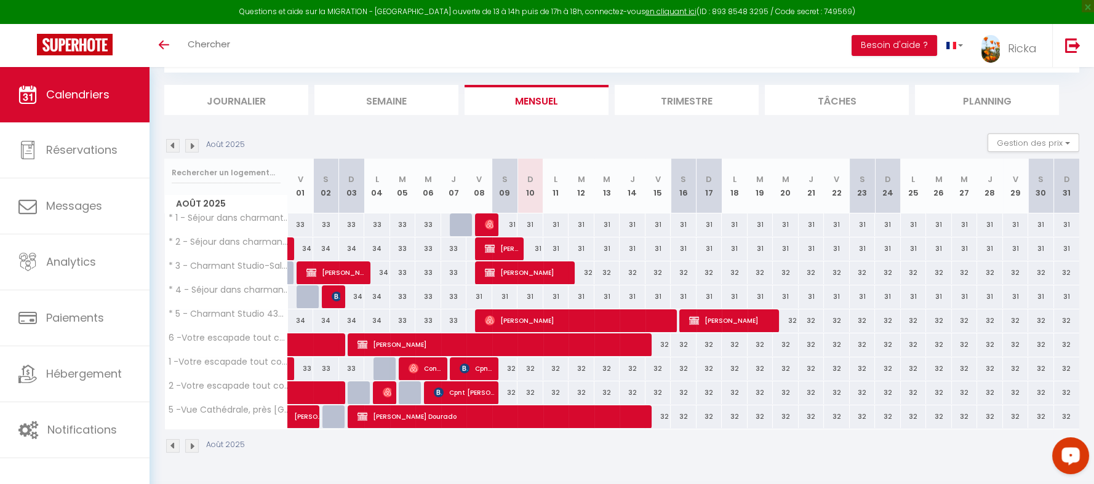
click at [583, 226] on div "31" at bounding box center [581, 224] width 26 height 23
type input "31"
type input "[DATE]"
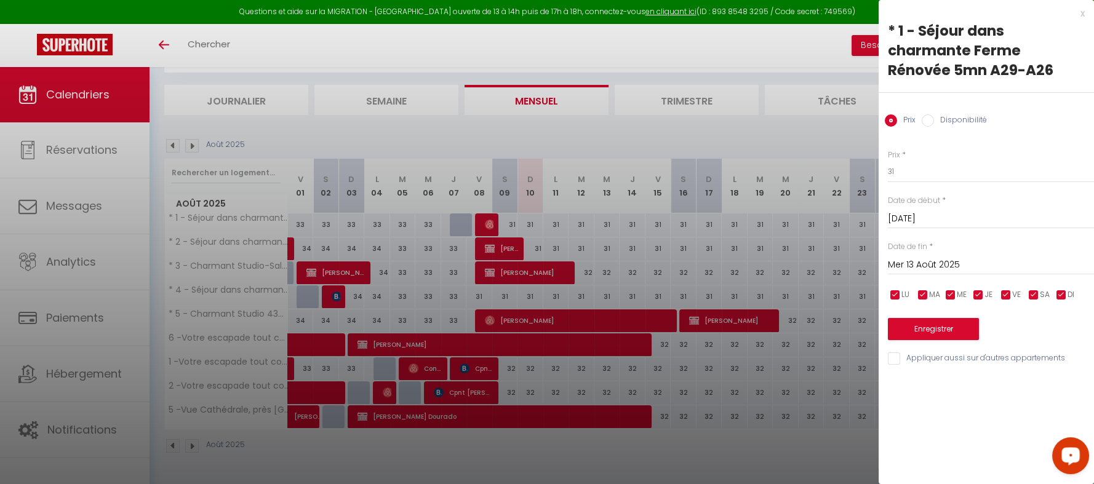
click at [925, 260] on input "Mer 13 Août 2025" at bounding box center [991, 265] width 206 height 16
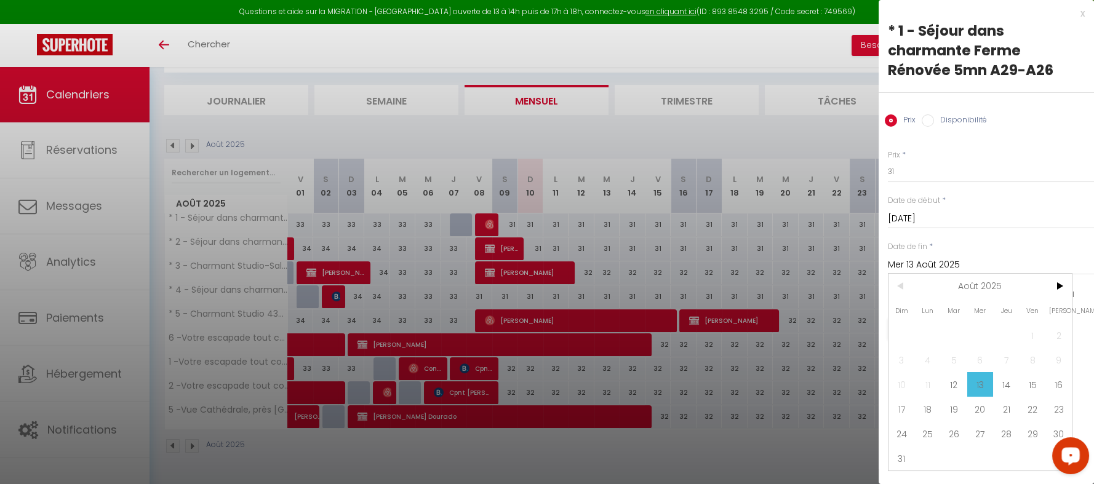
scroll to position [5, 0]
click at [1060, 275] on span ">" at bounding box center [1058, 286] width 26 height 25
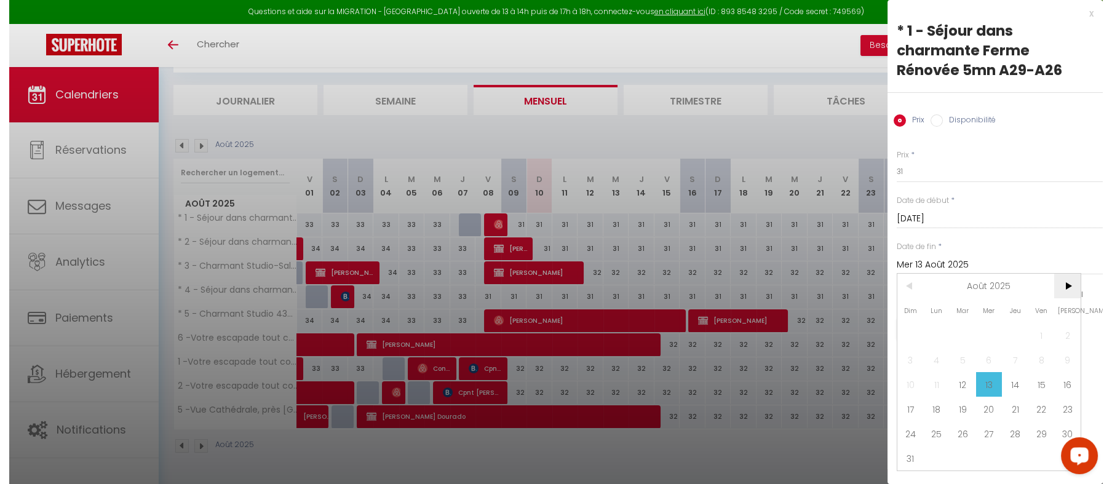
scroll to position [0, 0]
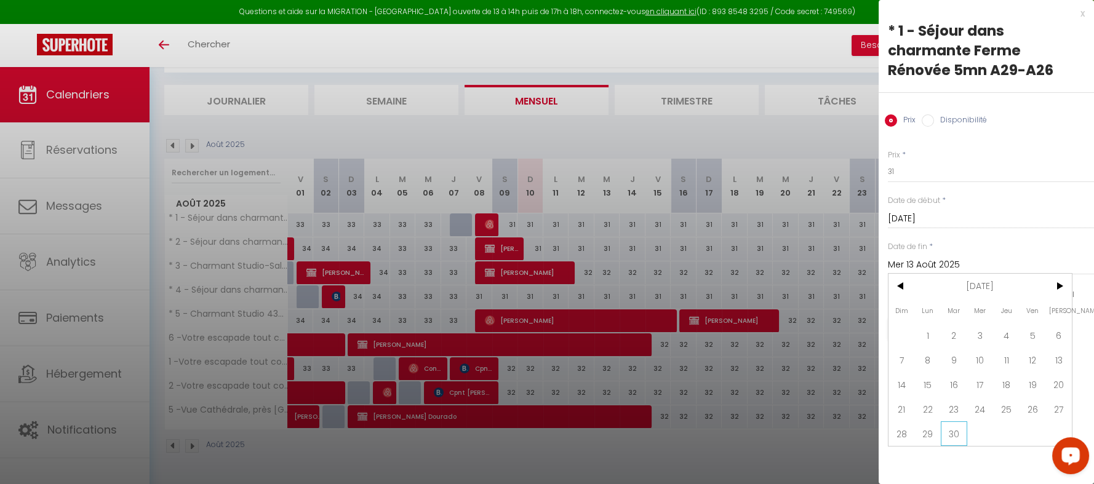
click at [961, 432] on span "30" at bounding box center [954, 433] width 26 height 25
type input "[DATE]"
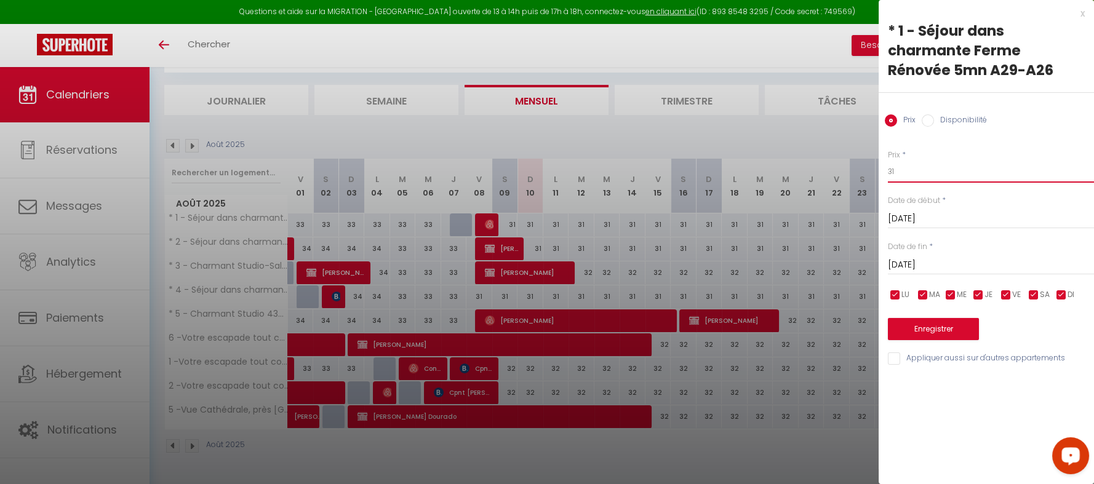
click at [915, 172] on input "31" at bounding box center [991, 172] width 206 height 22
drag, startPoint x: 960, startPoint y: 50, endPoint x: 589, endPoint y: 60, distance: 371.1
click at [589, 60] on div at bounding box center [547, 242] width 1094 height 484
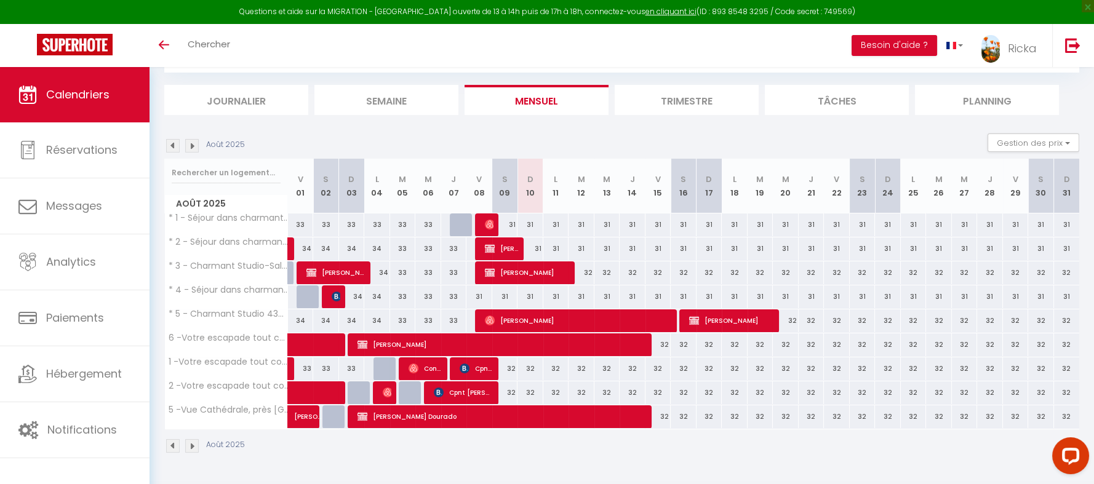
click at [660, 348] on div "32" at bounding box center [658, 344] width 26 height 23
type input "32"
type input "Ven 15 Août 2025"
type input "[PERSON_NAME][DATE]"
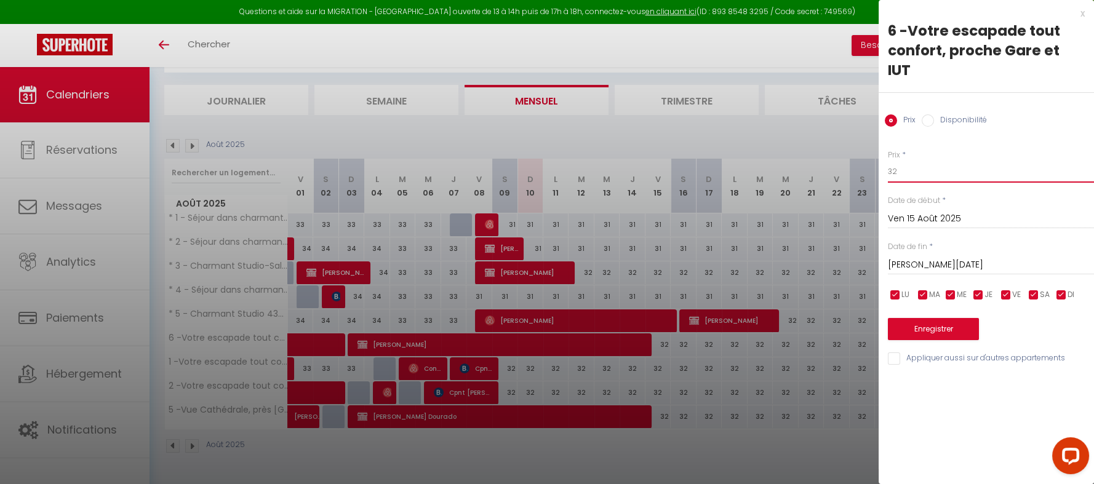
click at [899, 161] on input "32" at bounding box center [991, 172] width 206 height 22
type input "33"
click at [936, 257] on input "[PERSON_NAME][DATE]" at bounding box center [991, 265] width 206 height 16
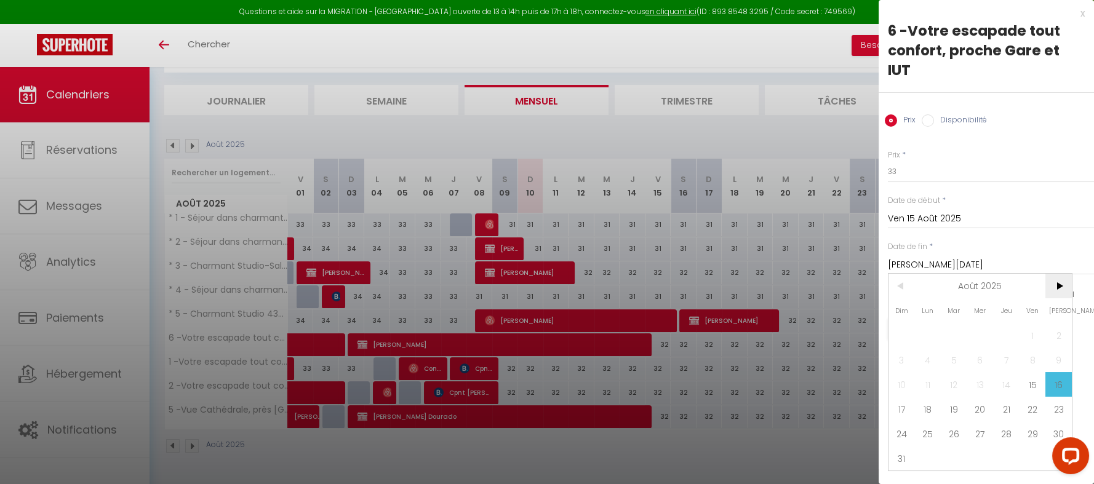
click at [1066, 274] on span ">" at bounding box center [1058, 286] width 26 height 25
click at [954, 421] on span "30" at bounding box center [954, 433] width 26 height 25
type input "[DATE]"
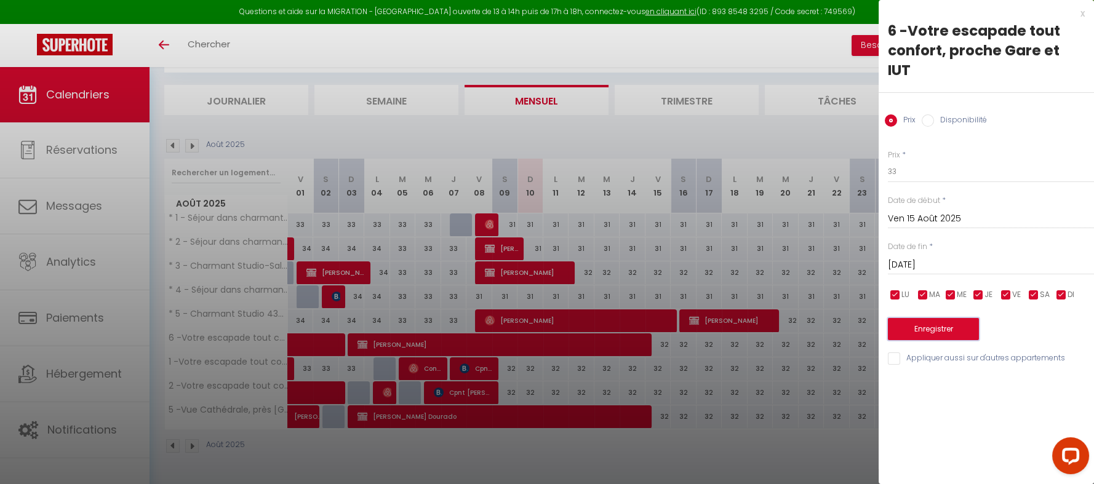
click at [922, 318] on button "Enregistrer" at bounding box center [933, 329] width 91 height 22
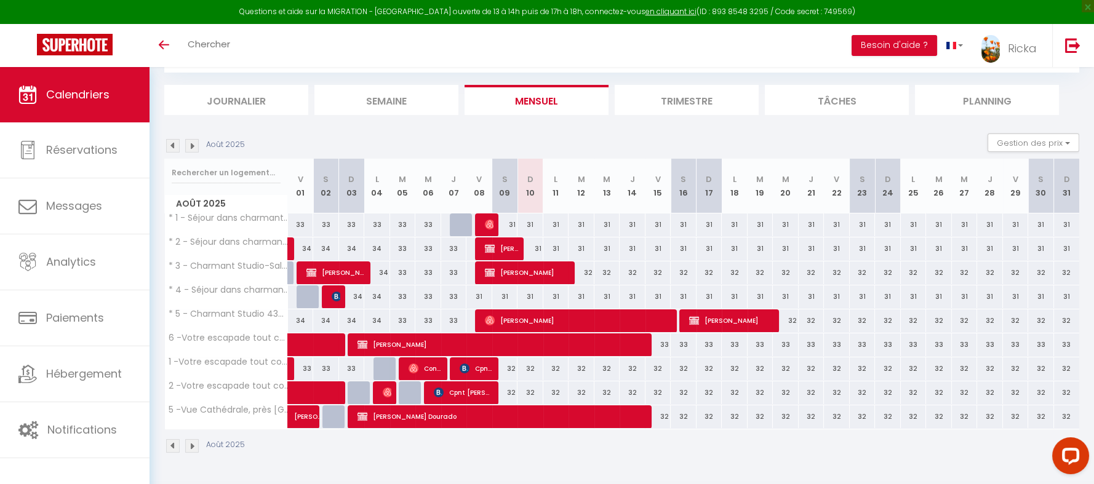
click at [505, 365] on div "32" at bounding box center [505, 368] width 26 height 23
type input "32"
type input "Sam 09 Août 2025"
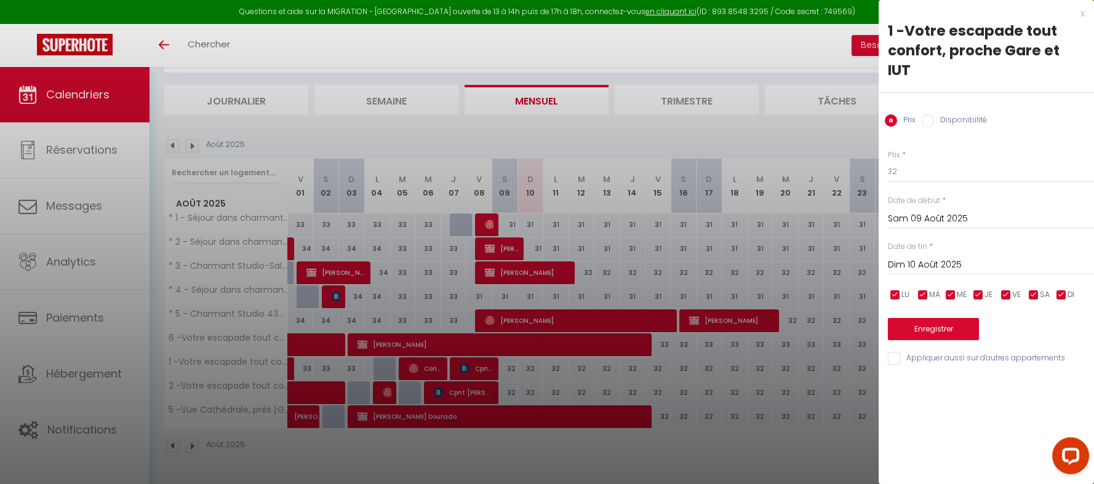
click at [891, 257] on input "Dim 10 Août 2025" at bounding box center [991, 265] width 206 height 16
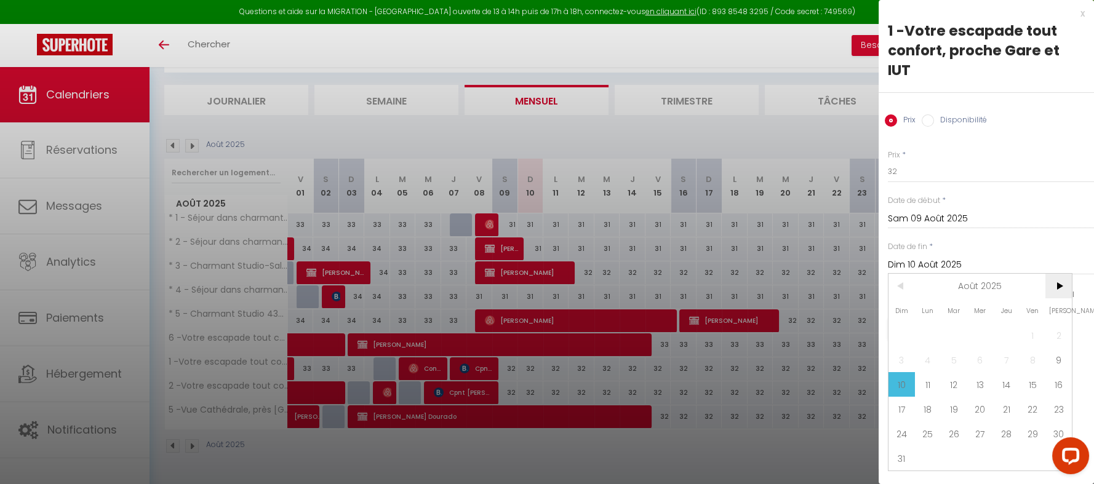
click at [1058, 274] on span ">" at bounding box center [1058, 286] width 26 height 25
click at [949, 421] on span "30" at bounding box center [954, 433] width 26 height 25
type input "[DATE]"
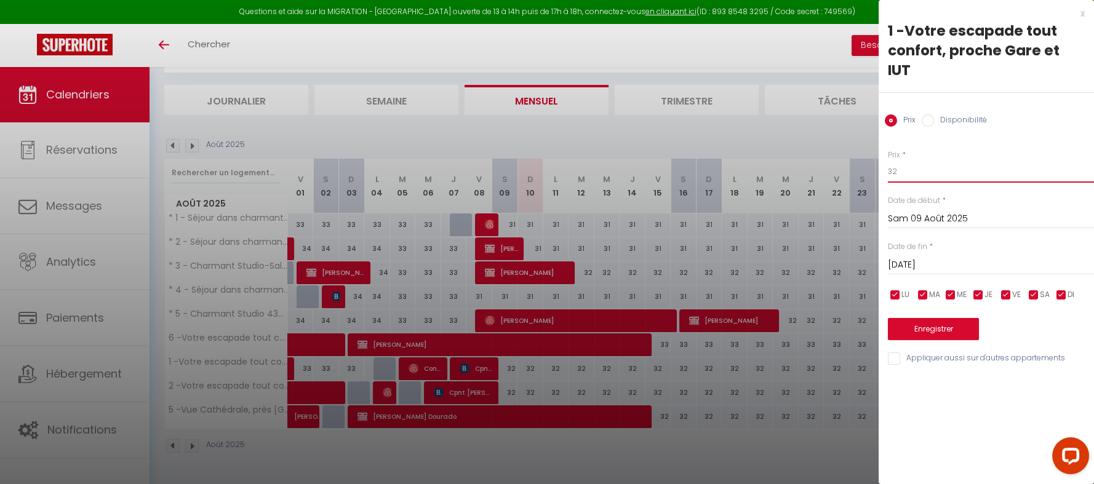
click at [907, 161] on input "32" at bounding box center [991, 172] width 206 height 22
type input "33"
click at [890, 353] on input "Appliquer aussi sur d'autres appartements" at bounding box center [991, 359] width 206 height 12
click at [1001, 353] on input "Appliquer aussi sur d'autres appartements" at bounding box center [991, 359] width 206 height 12
click at [972, 353] on input "Appliquer aussi sur d'autres appartements" at bounding box center [991, 359] width 206 height 12
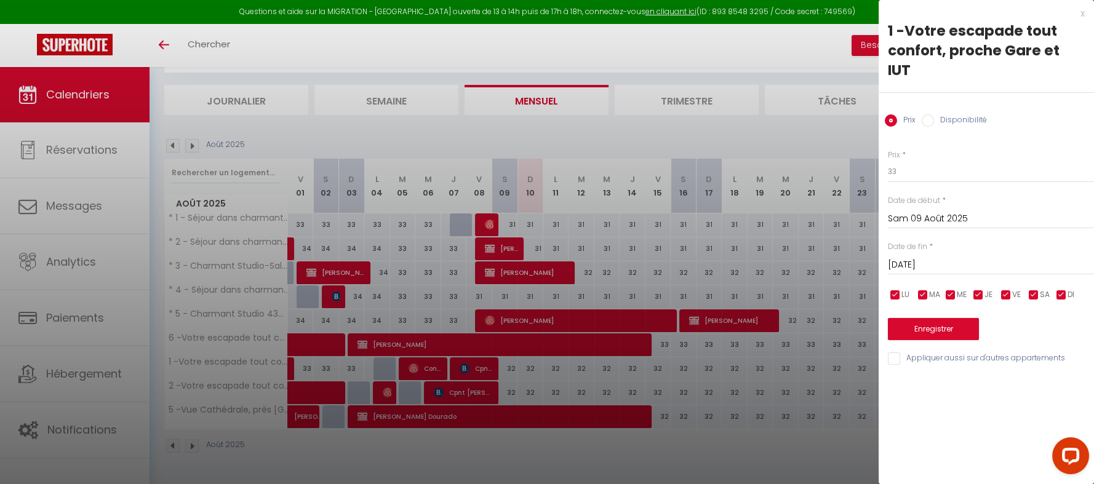
checkbox input "true"
click at [922, 318] on button "Enregistrer" at bounding box center [933, 329] width 91 height 22
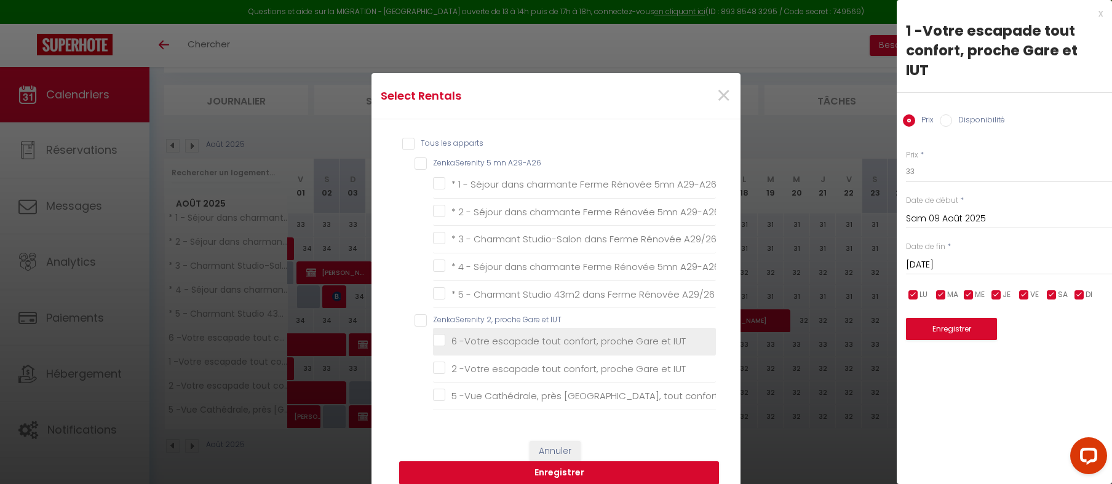
click at [435, 335] on IUT "6 -Votre escapade tout confort, proche Gare et IUT" at bounding box center [574, 341] width 283 height 12
checkbox IUT "true"
checkbox A29-A26 "false"
checkbox A29\/26 "false"
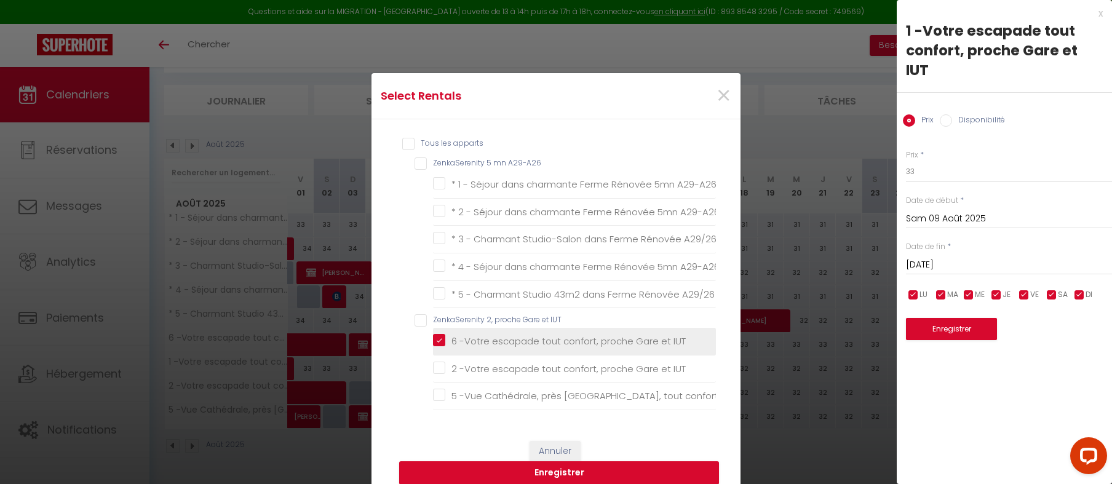
checkbox A29-A26 "false"
checkbox A29\/26 "false"
checkbox IUT "false"
checkbox confort "false"
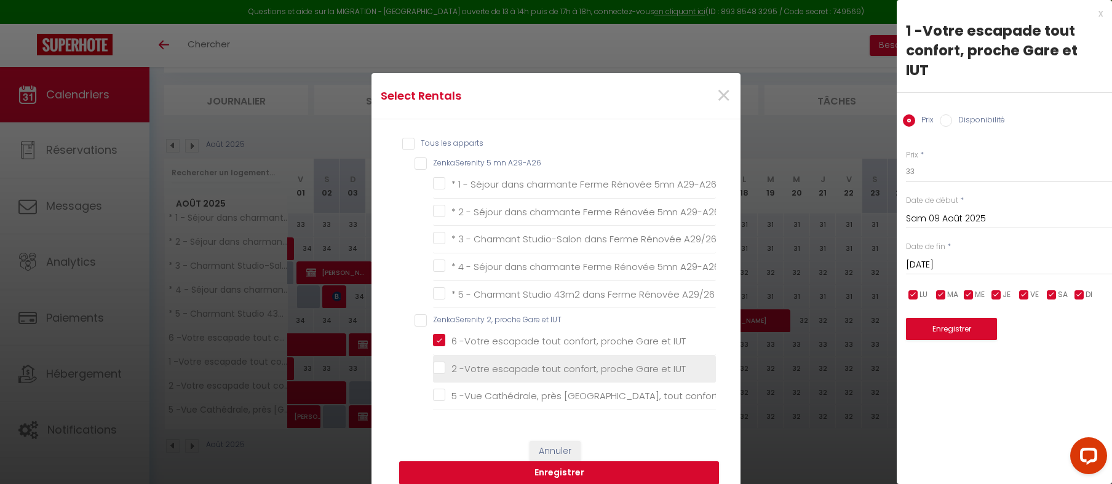
click at [433, 362] on IUT "2 -Votre escapade tout confort, proche Gare et IUT" at bounding box center [574, 368] width 283 height 12
checkbox IUT "true"
checkbox A29-A26 "false"
checkbox A29\/26 "false"
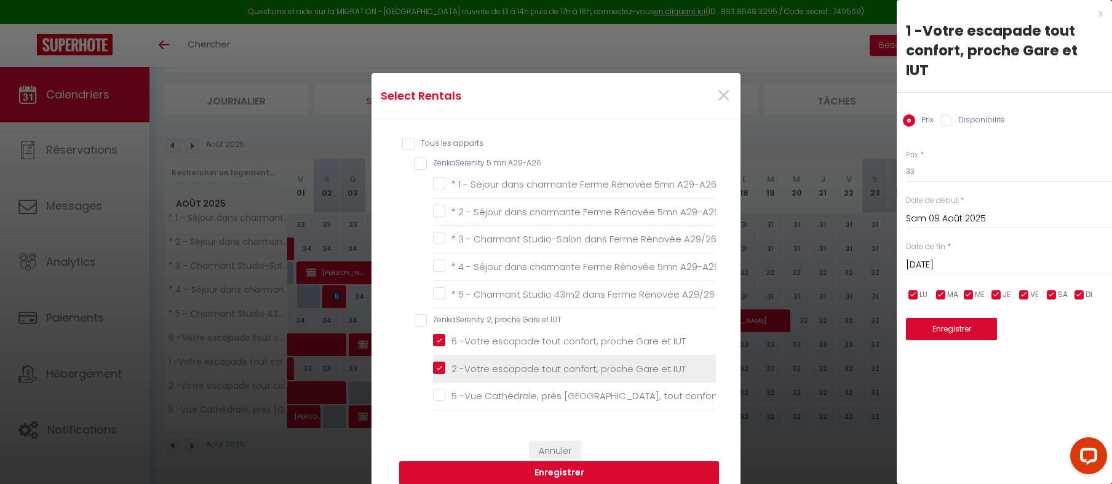
checkbox A29-A26 "false"
checkbox A29\/26 "false"
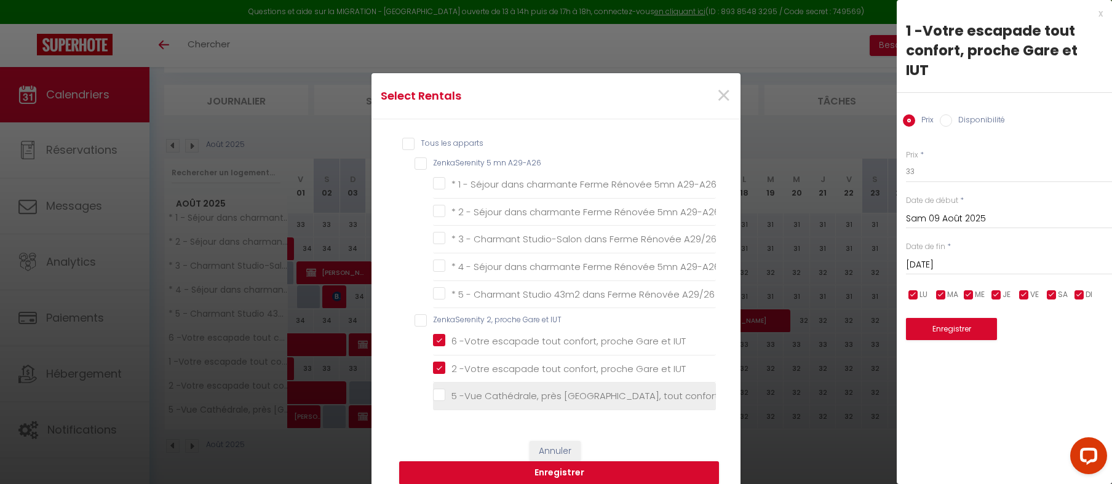
click at [433, 390] on confort "5 -Vue Cathédrale, près [GEOGRAPHIC_DATA], tout confort" at bounding box center [574, 396] width 283 height 12
checkbox confort "true"
checkbox A29-A26 "false"
checkbox A29\/26 "false"
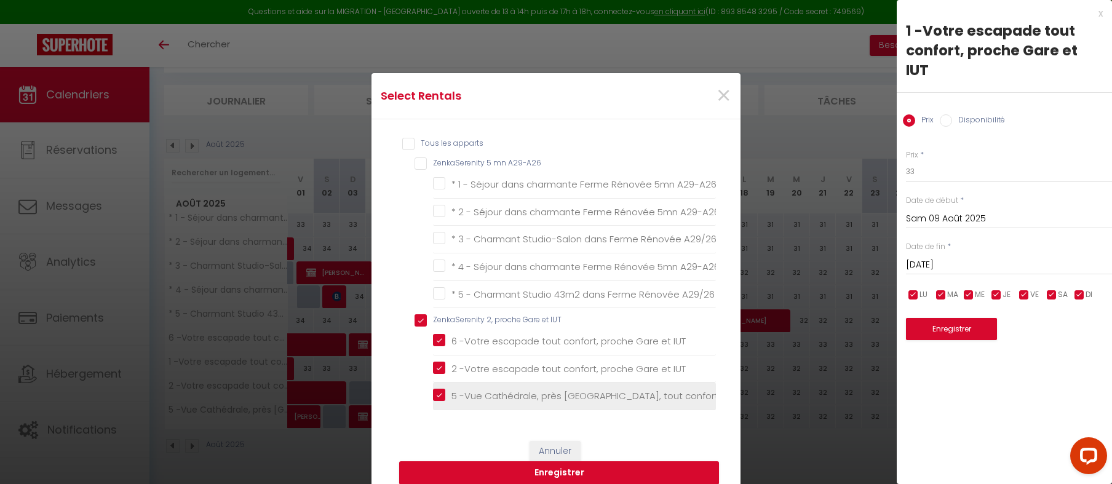
checkbox A29-A26 "false"
checkbox A29\/26 "false"
checkbox IUT "true"
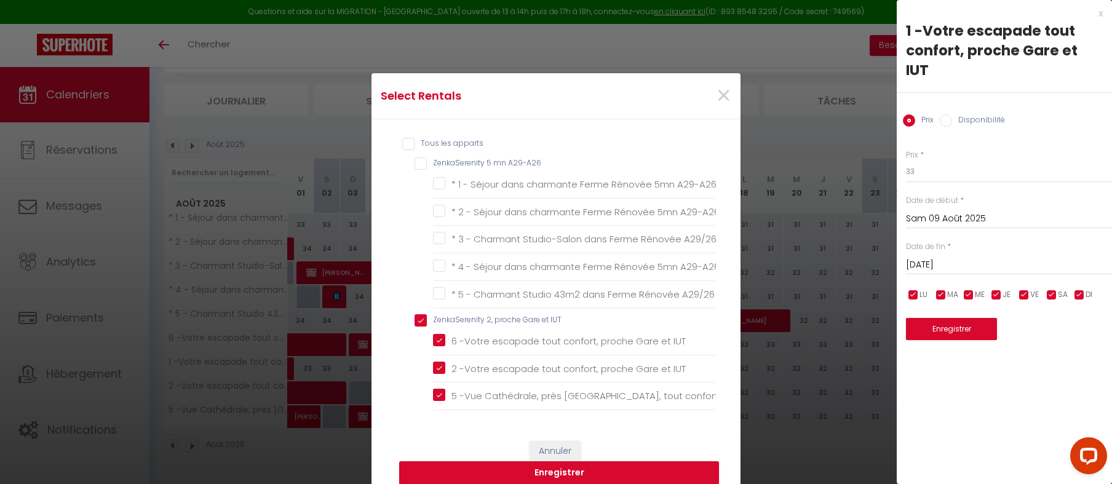
scroll to position [123, 0]
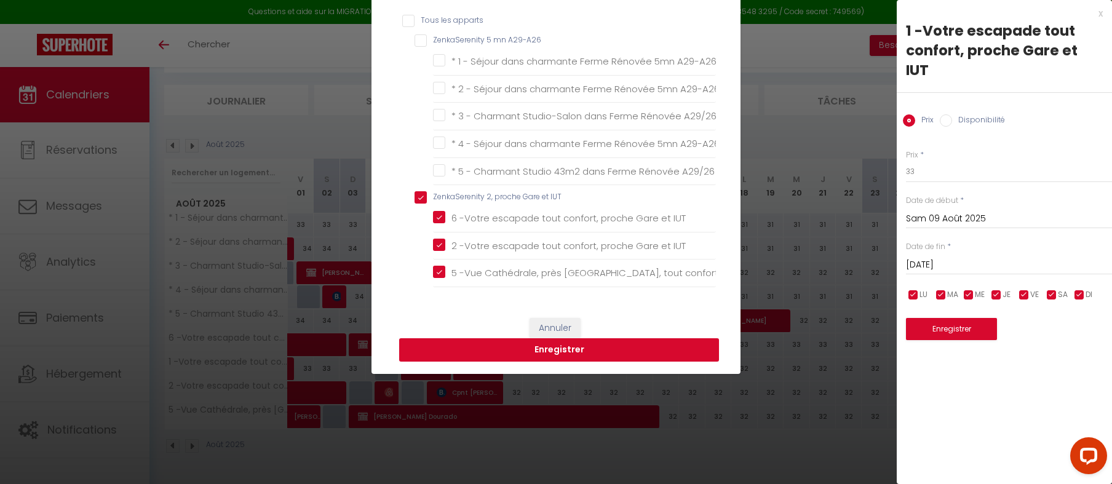
click at [532, 362] on button "Enregistrer" at bounding box center [559, 349] width 320 height 23
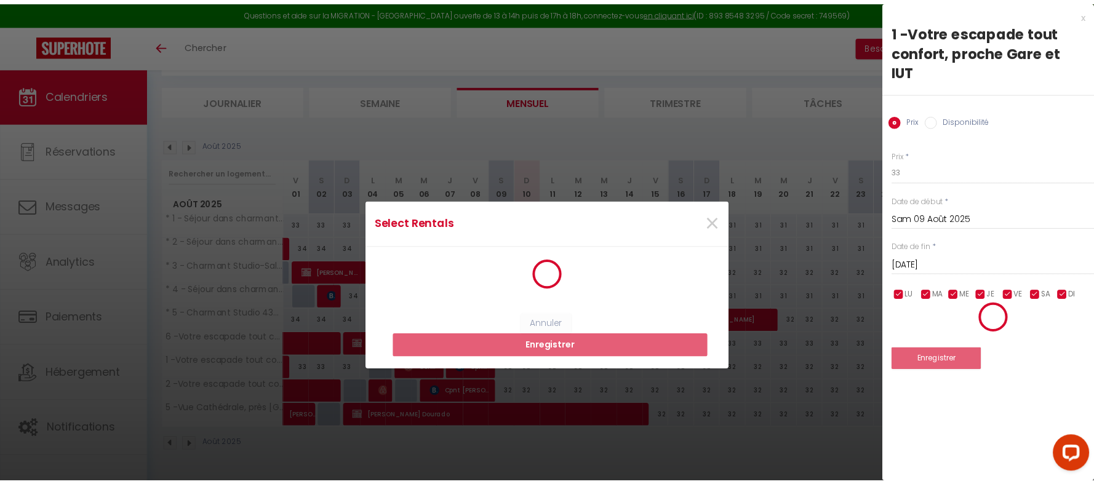
scroll to position [0, 0]
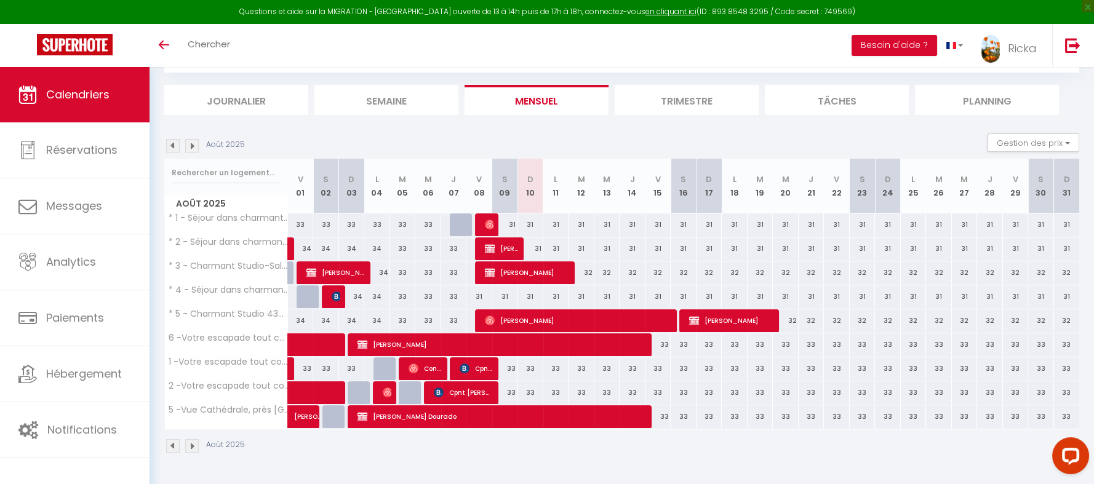
click at [579, 218] on div "31" at bounding box center [581, 224] width 26 height 23
type input "31"
type input "[DATE]"
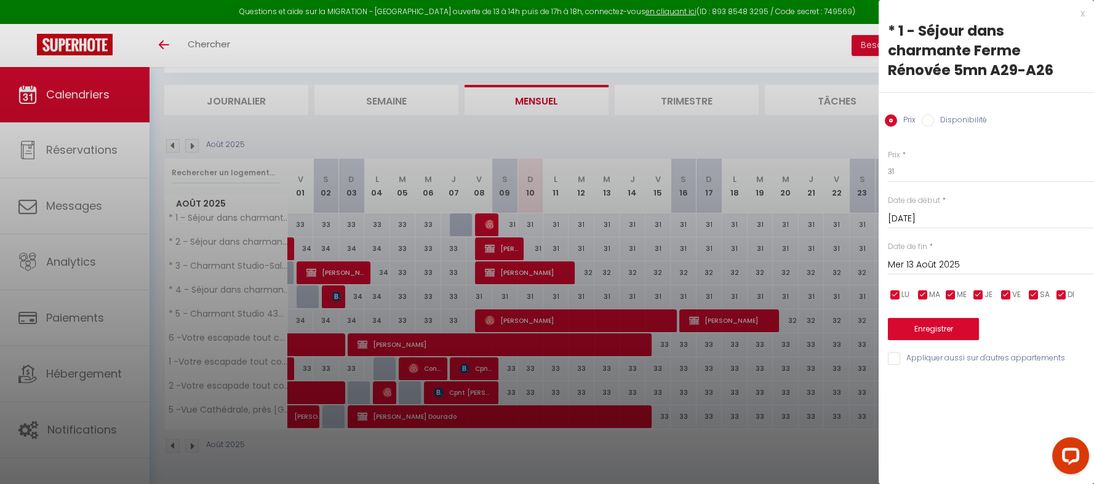
click at [928, 265] on input "Mer 13 Août 2025" at bounding box center [991, 265] width 206 height 16
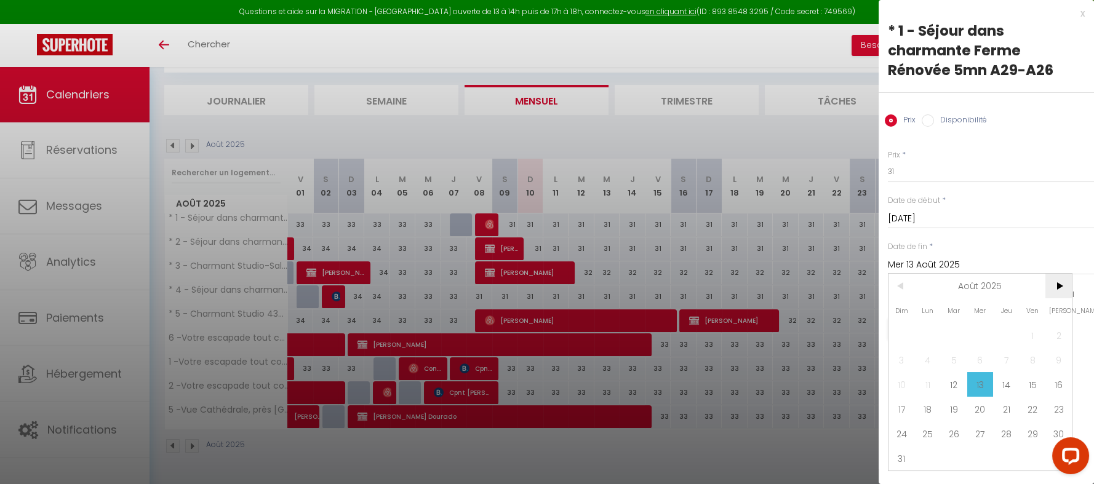
click at [1070, 286] on span ">" at bounding box center [1058, 286] width 26 height 25
click at [960, 433] on span "30" at bounding box center [954, 433] width 26 height 25
type input "[DATE]"
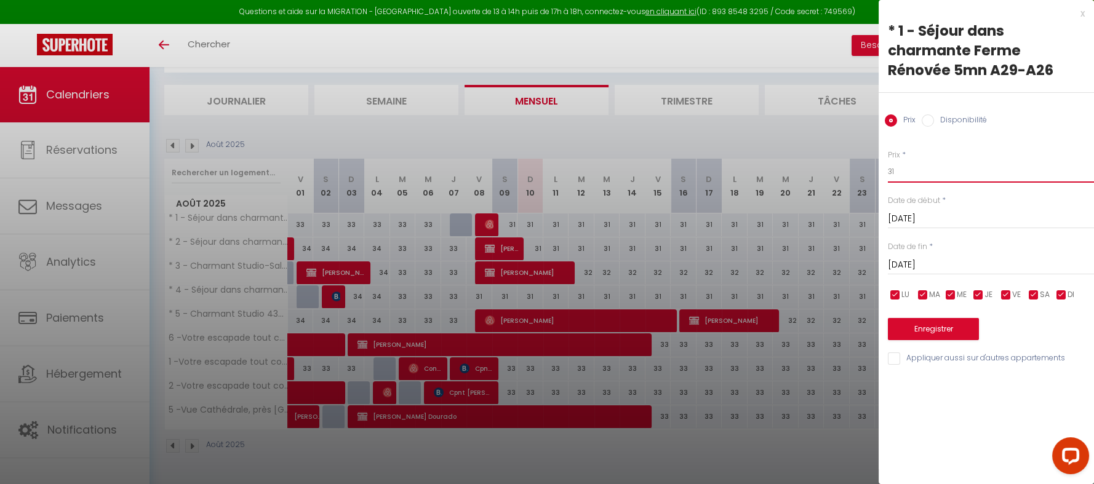
click at [897, 171] on input "31" at bounding box center [991, 172] width 206 height 22
type input "33"
click at [892, 359] on input "Appliquer aussi sur d'autres appartements" at bounding box center [991, 359] width 206 height 12
checkbox input "true"
click at [927, 321] on button "Enregistrer" at bounding box center [933, 329] width 91 height 22
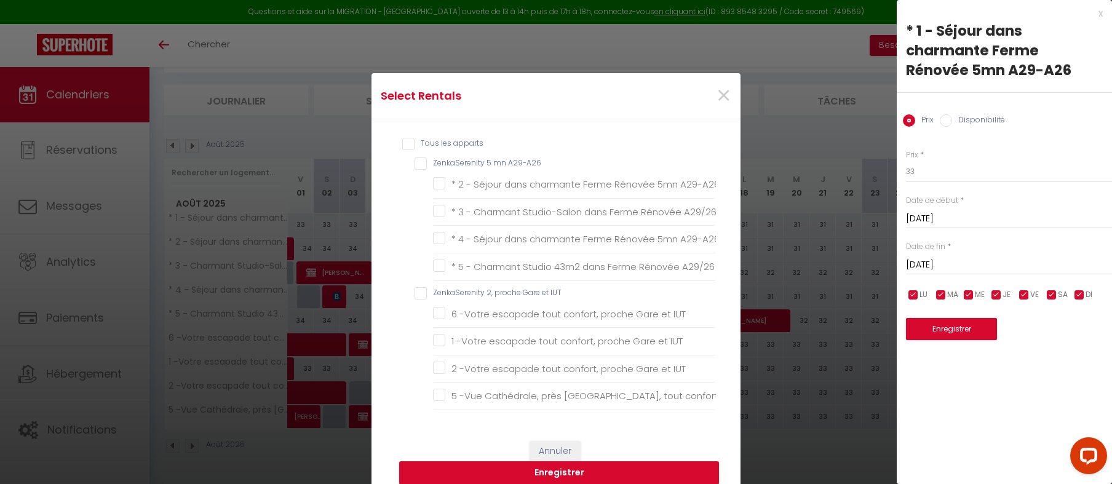
click at [415, 158] on A29-A26 "ZenkaSerenity 5 mn A29-A26" at bounding box center [565, 164] width 301 height 12
checkbox A29-A26 "true"
checkbox A29\/26 "true"
checkbox A29-A26 "true"
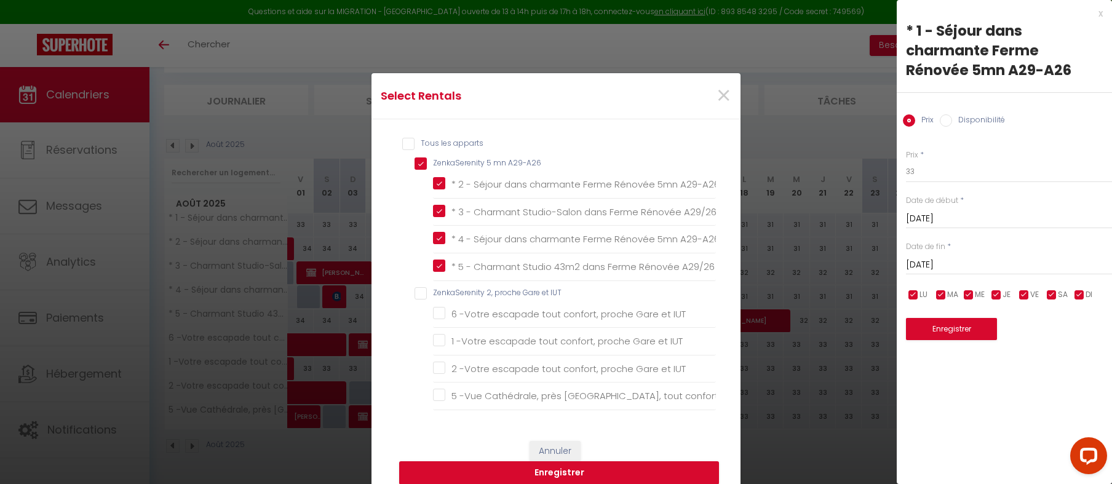
checkbox A29\/26 "true"
checkbox IUT "false"
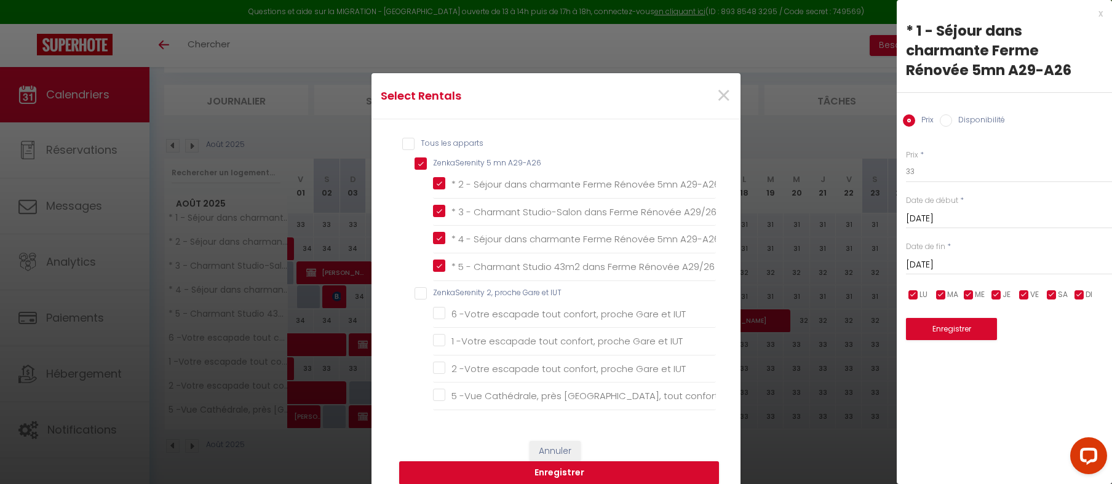
checkbox confort "false"
click at [555, 479] on button "Enregistrer" at bounding box center [559, 472] width 320 height 23
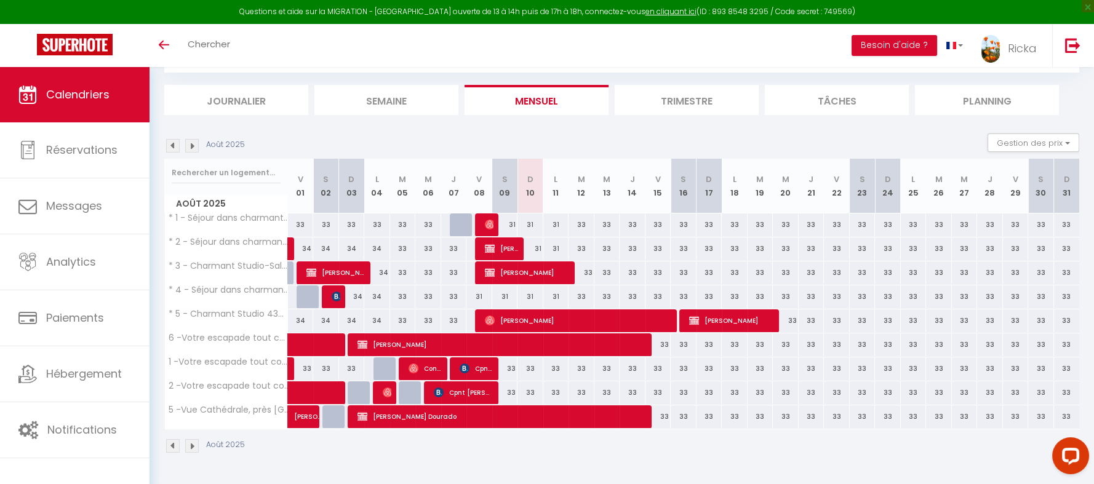
click at [531, 226] on div "31" at bounding box center [530, 224] width 26 height 23
type input "31"
type input "Dim 10 Août 2025"
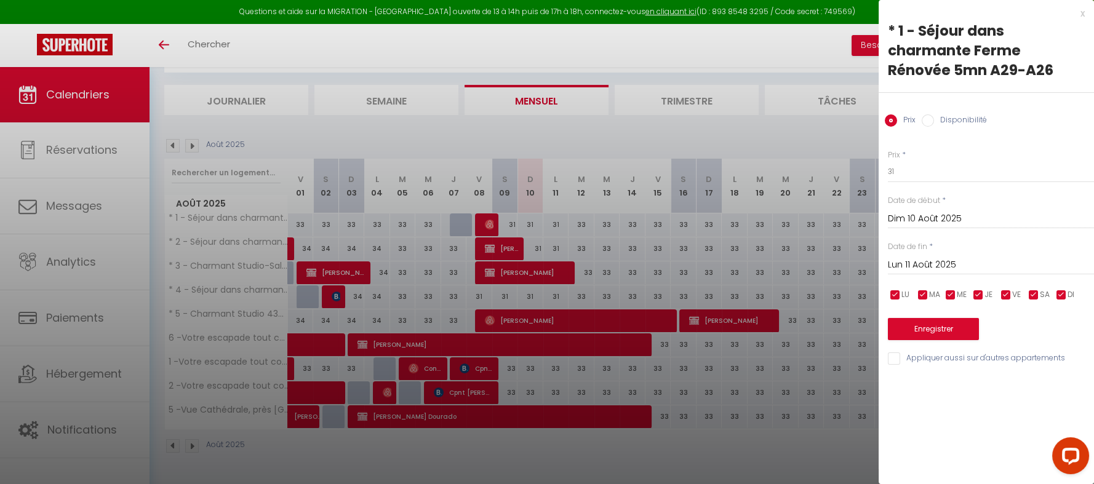
click at [906, 268] on input "Lun 11 Août 2025" at bounding box center [991, 265] width 206 height 16
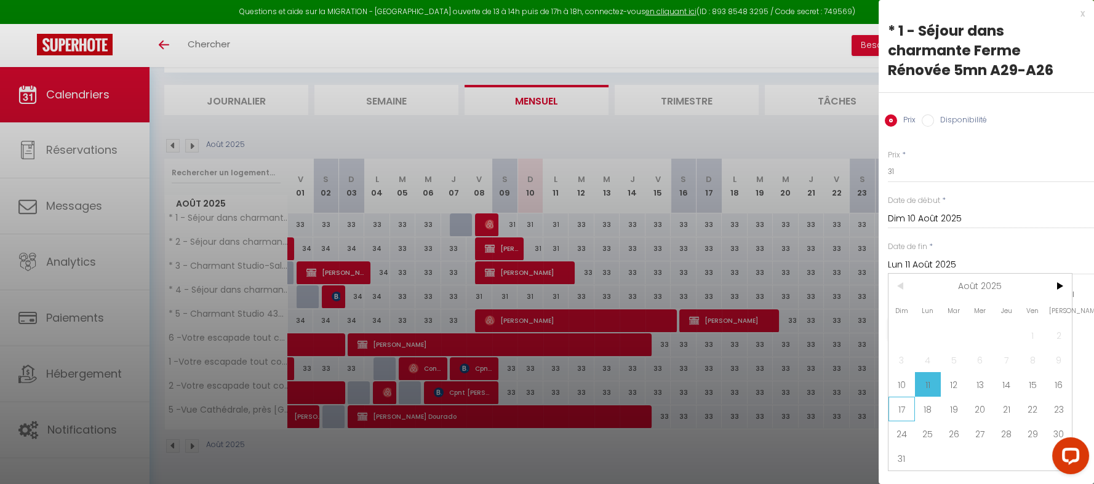
click at [905, 412] on span "17" at bounding box center [901, 409] width 26 height 25
type input "Dim 17 Août 2025"
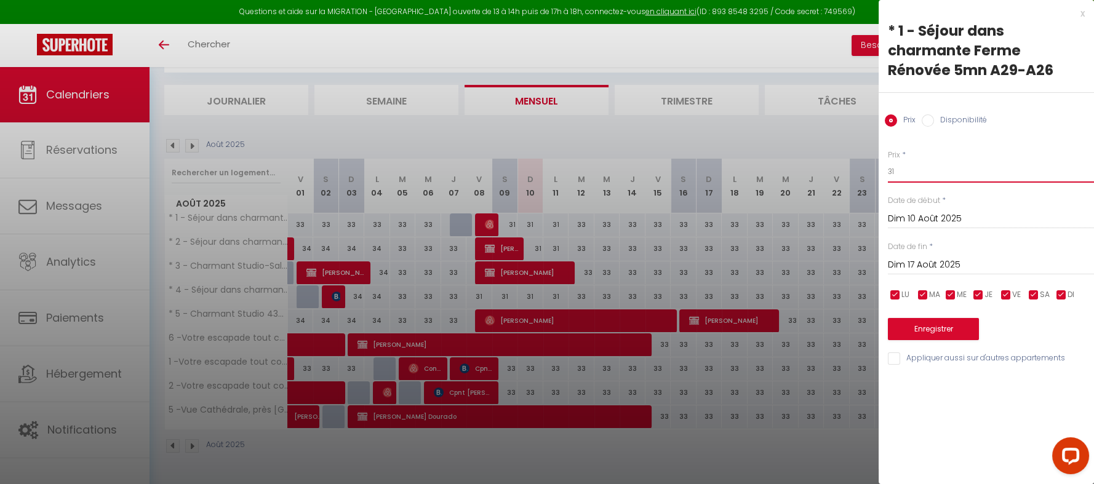
click at [909, 173] on input "31" at bounding box center [991, 172] width 206 height 22
type input "33"
click at [931, 330] on button "Enregistrer" at bounding box center [933, 329] width 91 height 22
